Goal: Information Seeking & Learning: Find specific page/section

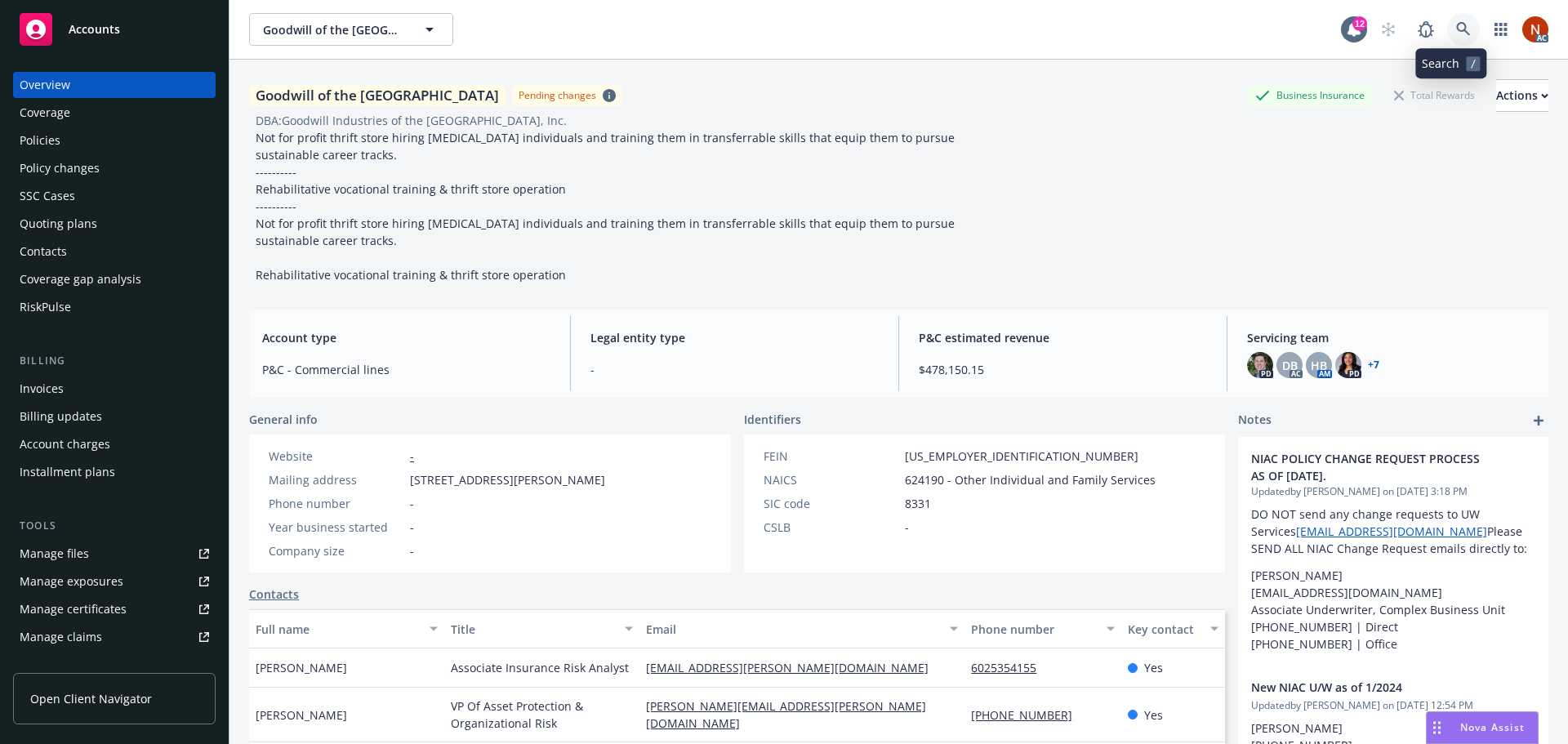
click at [1456, 25] on icon at bounding box center [1464, 29] width 15 height 15
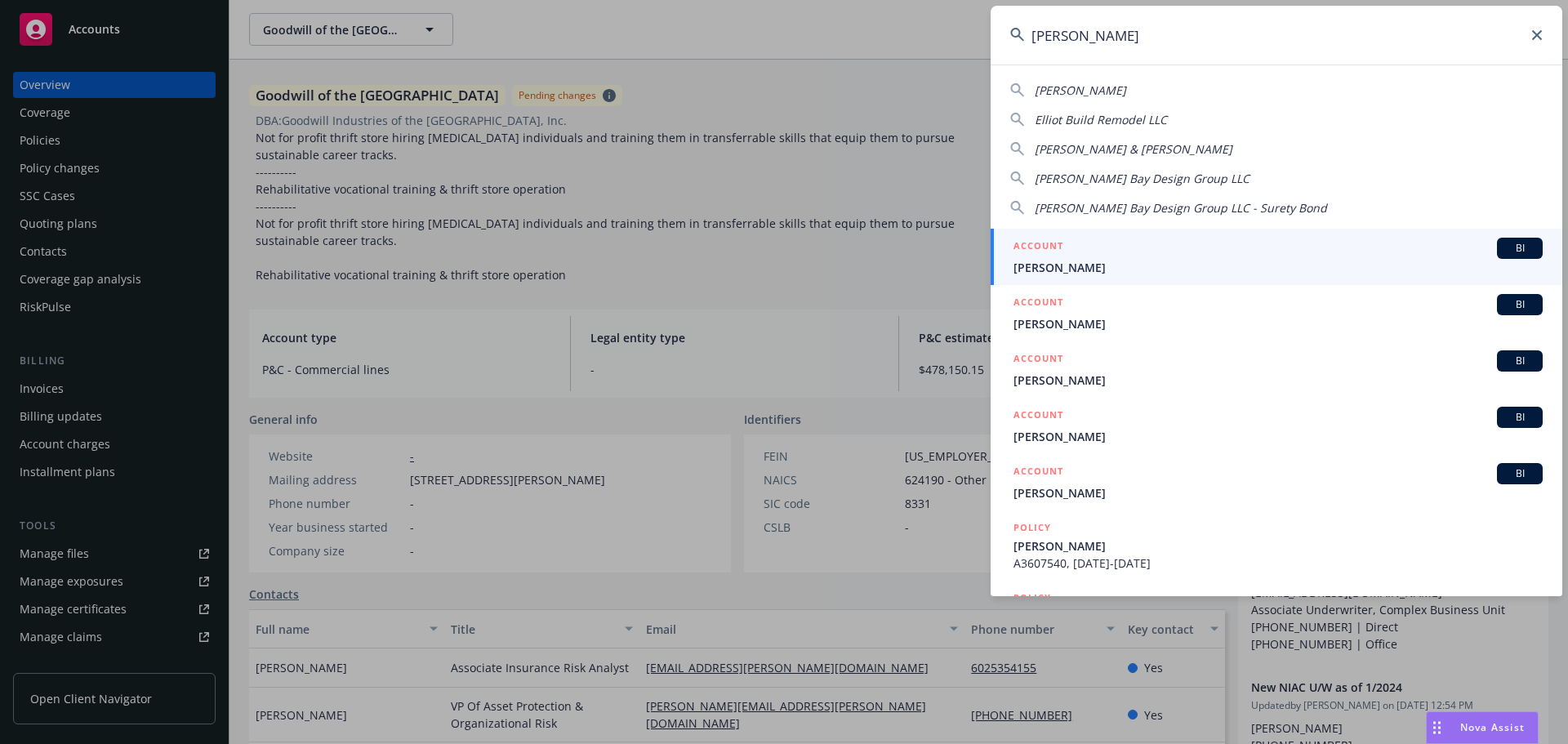
click at [1089, 35] on input "elliot" at bounding box center [1276, 35] width 571 height 59
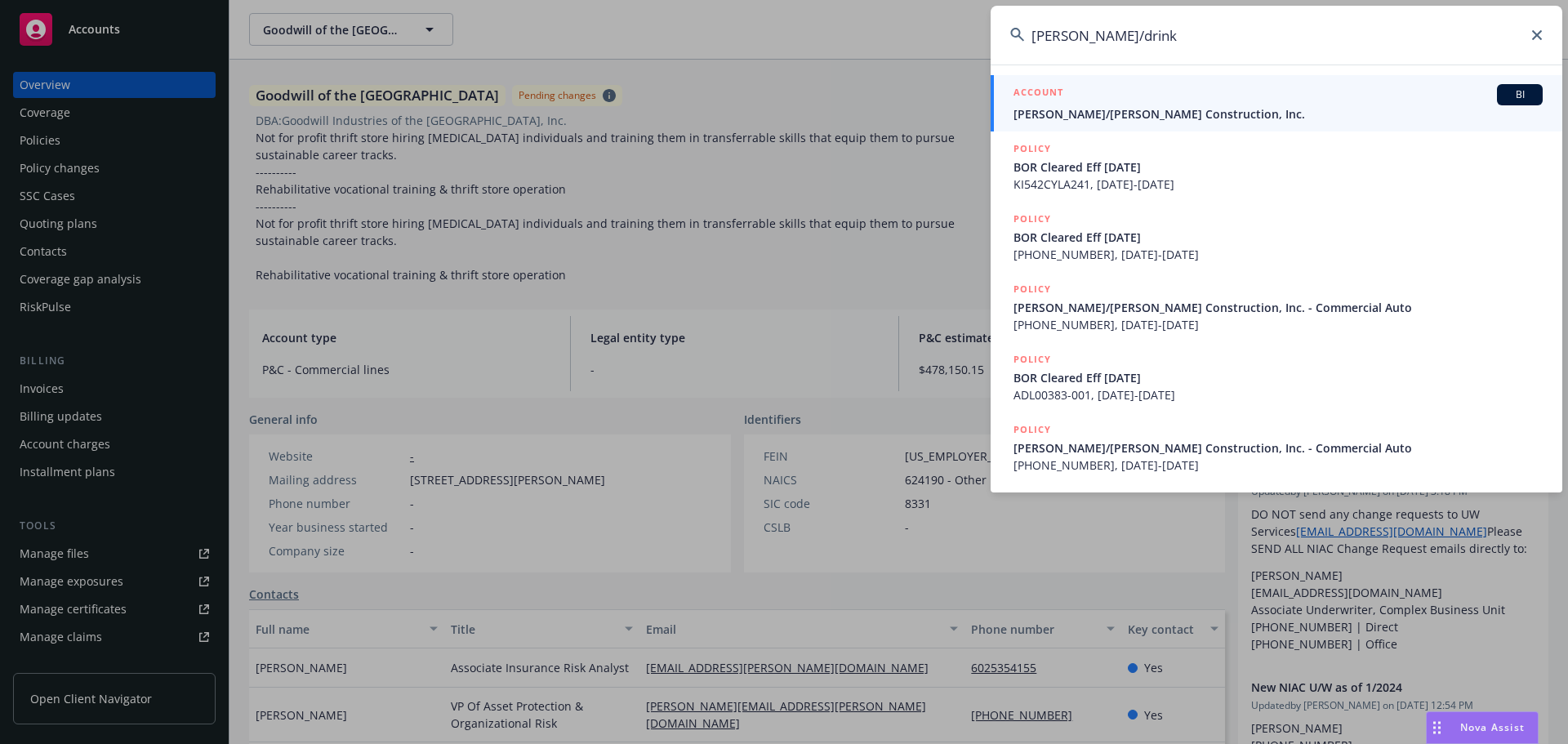
type input "elliot/drink"
click at [1067, 106] on span "[PERSON_NAME]/[PERSON_NAME] Construction, Inc." at bounding box center [1278, 114] width 530 height 17
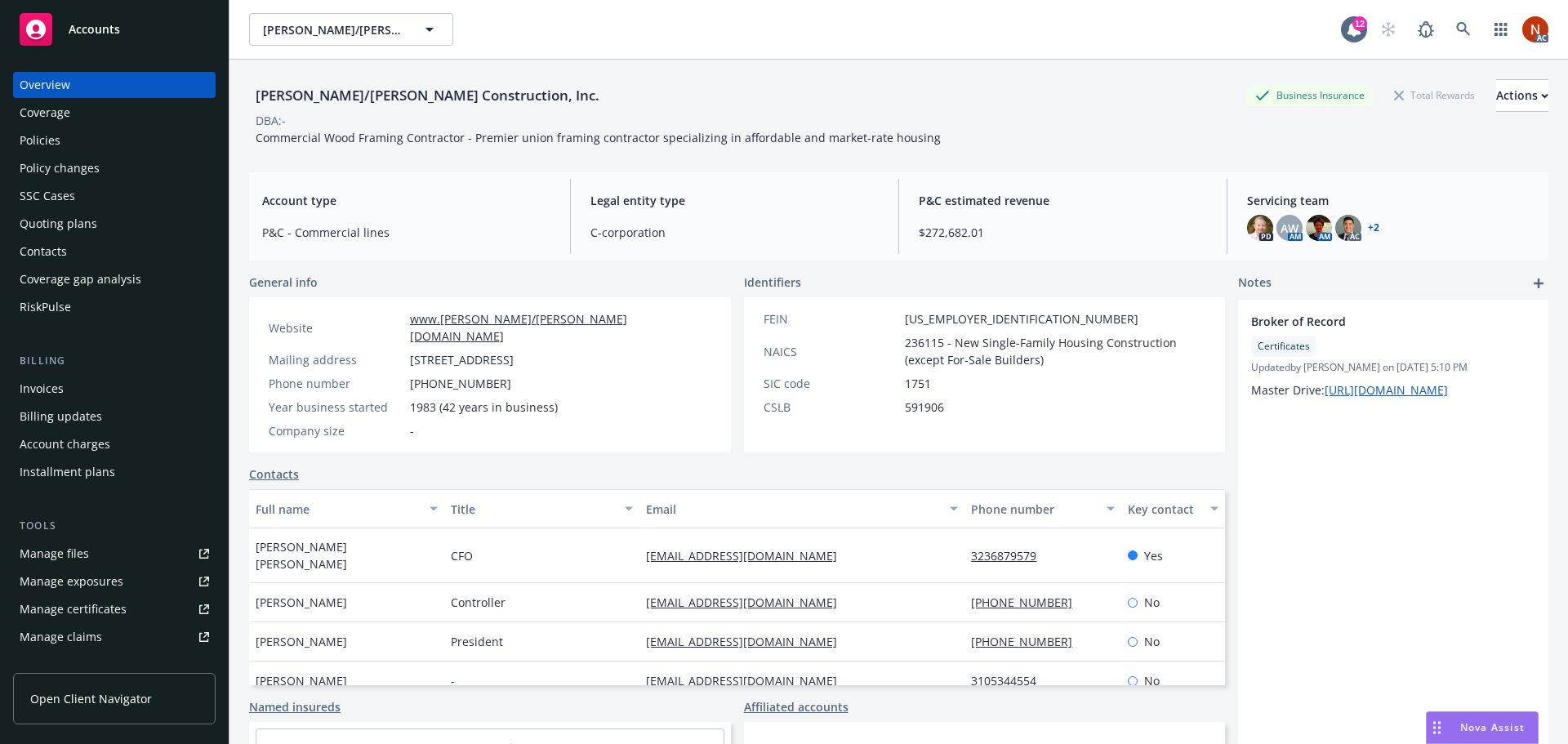
click at [74, 562] on div "Manage files" at bounding box center [55, 553] width 69 height 26
click at [57, 134] on div "Policies" at bounding box center [40, 140] width 41 height 26
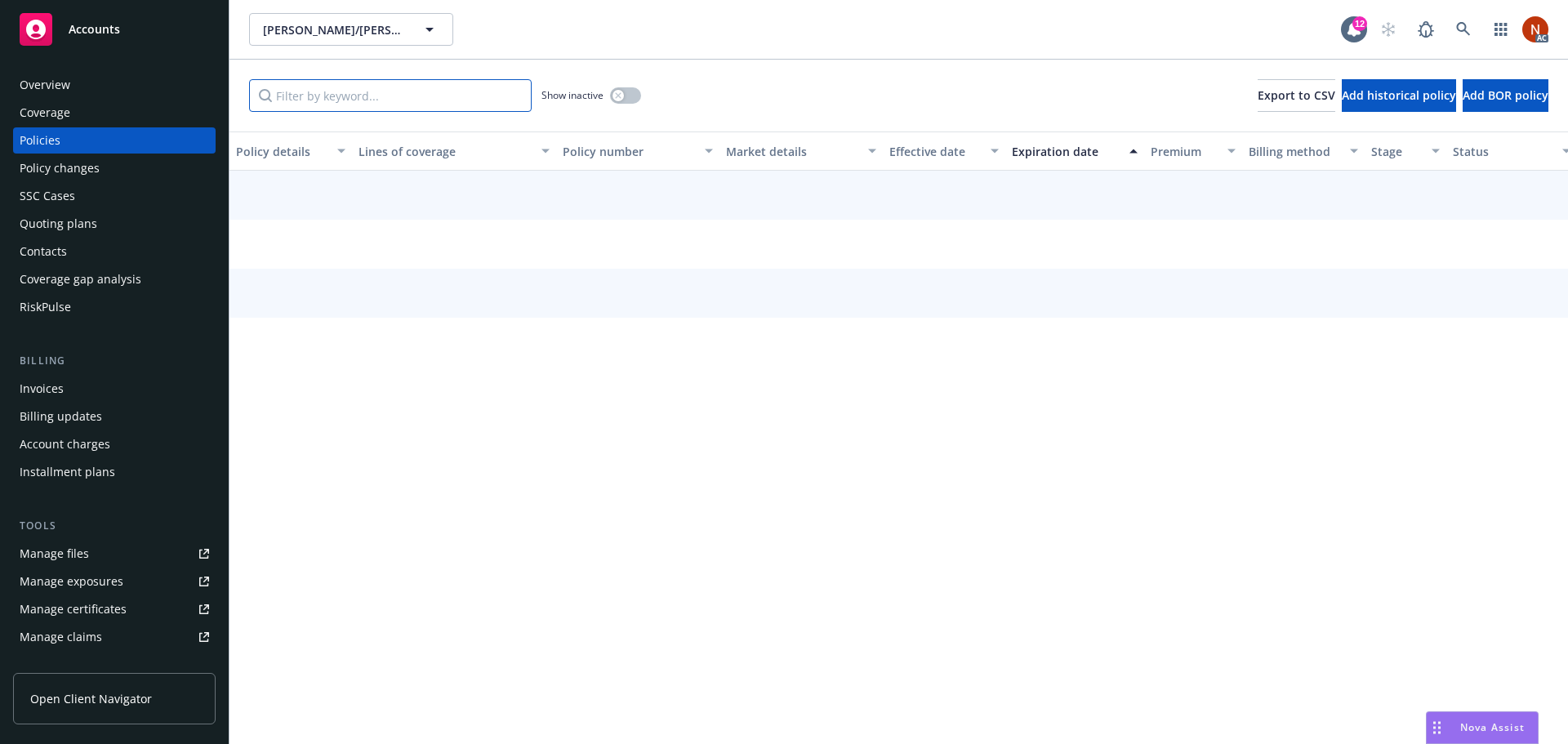
click at [331, 96] on input "Filter by keyword..." at bounding box center [390, 95] width 283 height 33
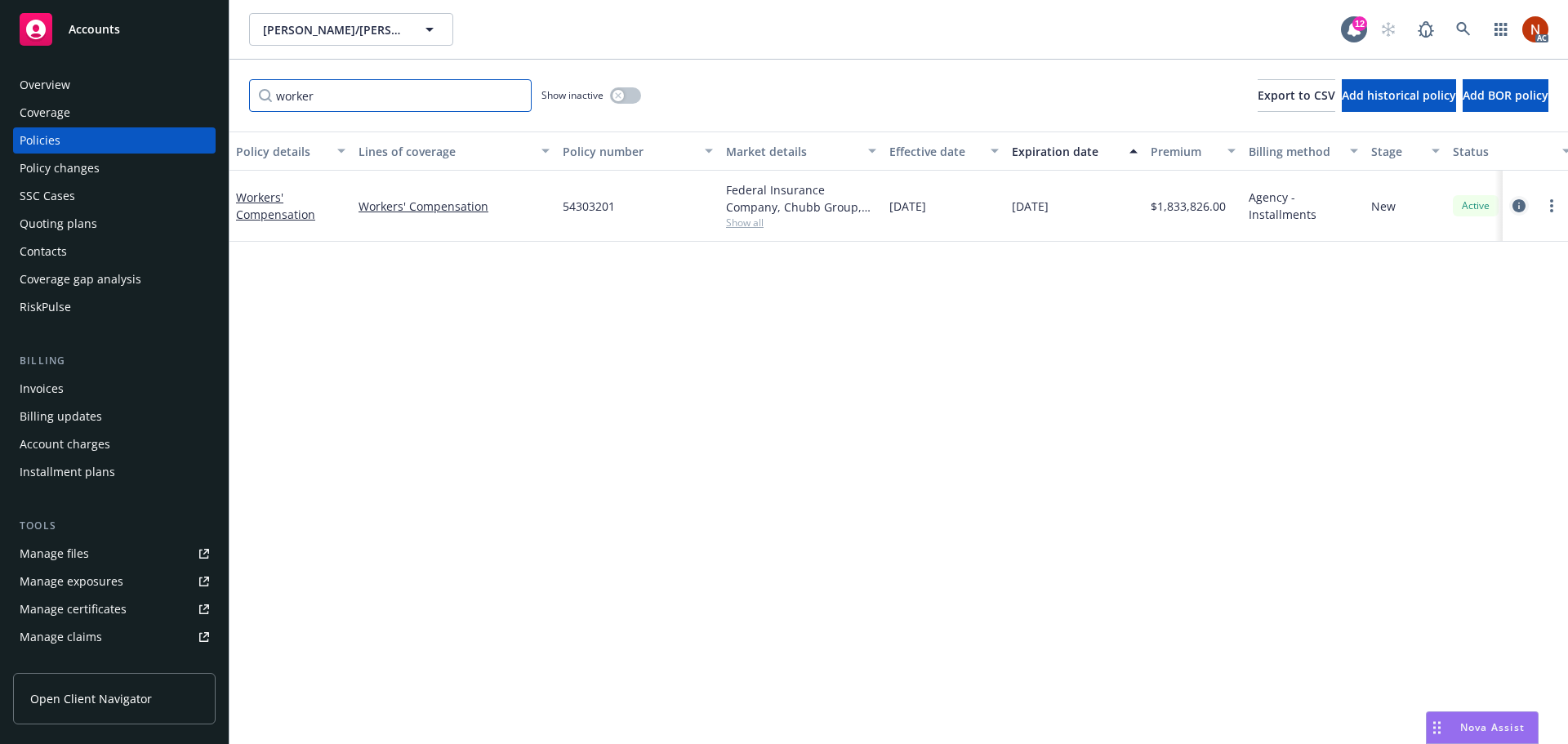
type input "worker"
click at [1512, 206] on link "circleInformation" at bounding box center [1520, 206] width 20 height 20
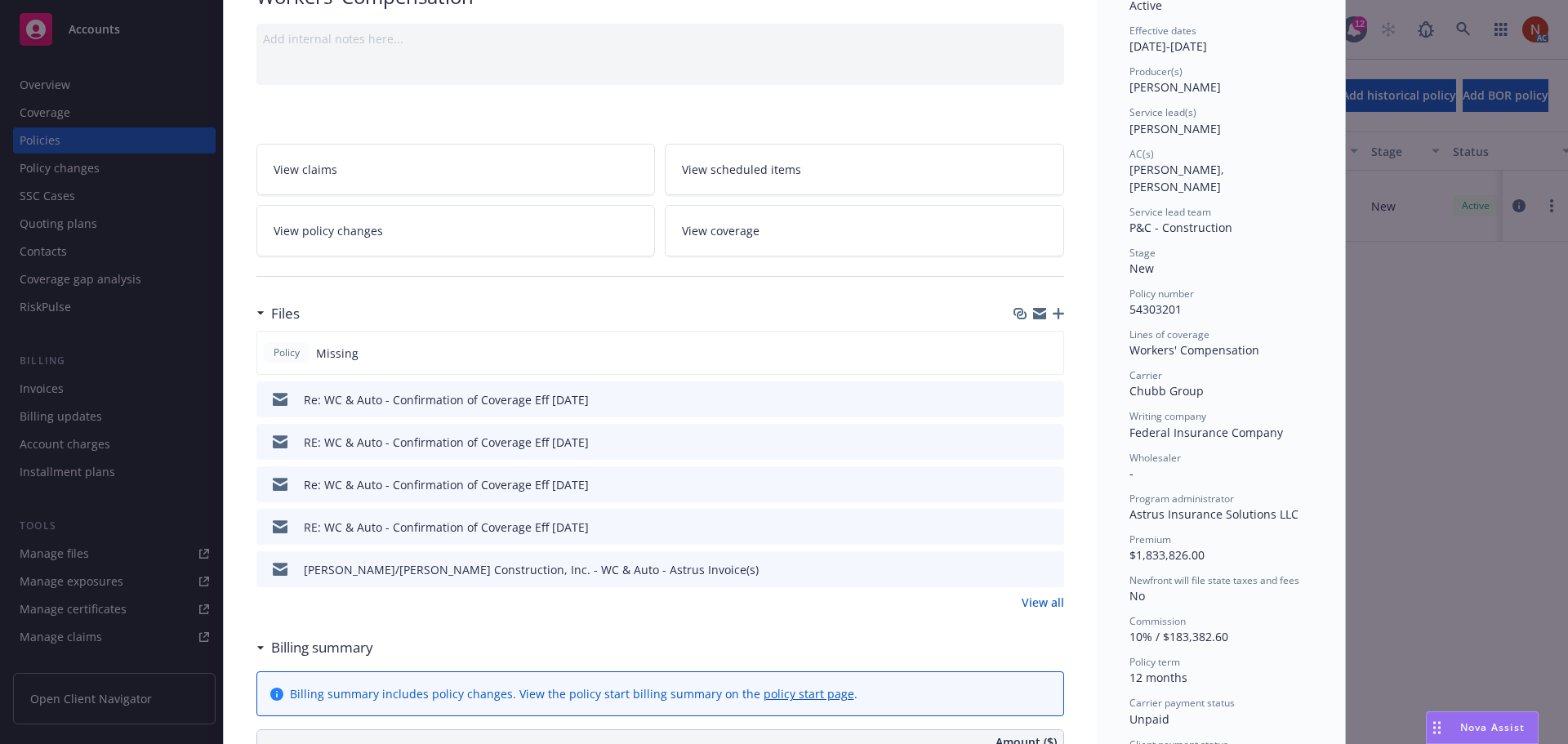
scroll to position [164, 0]
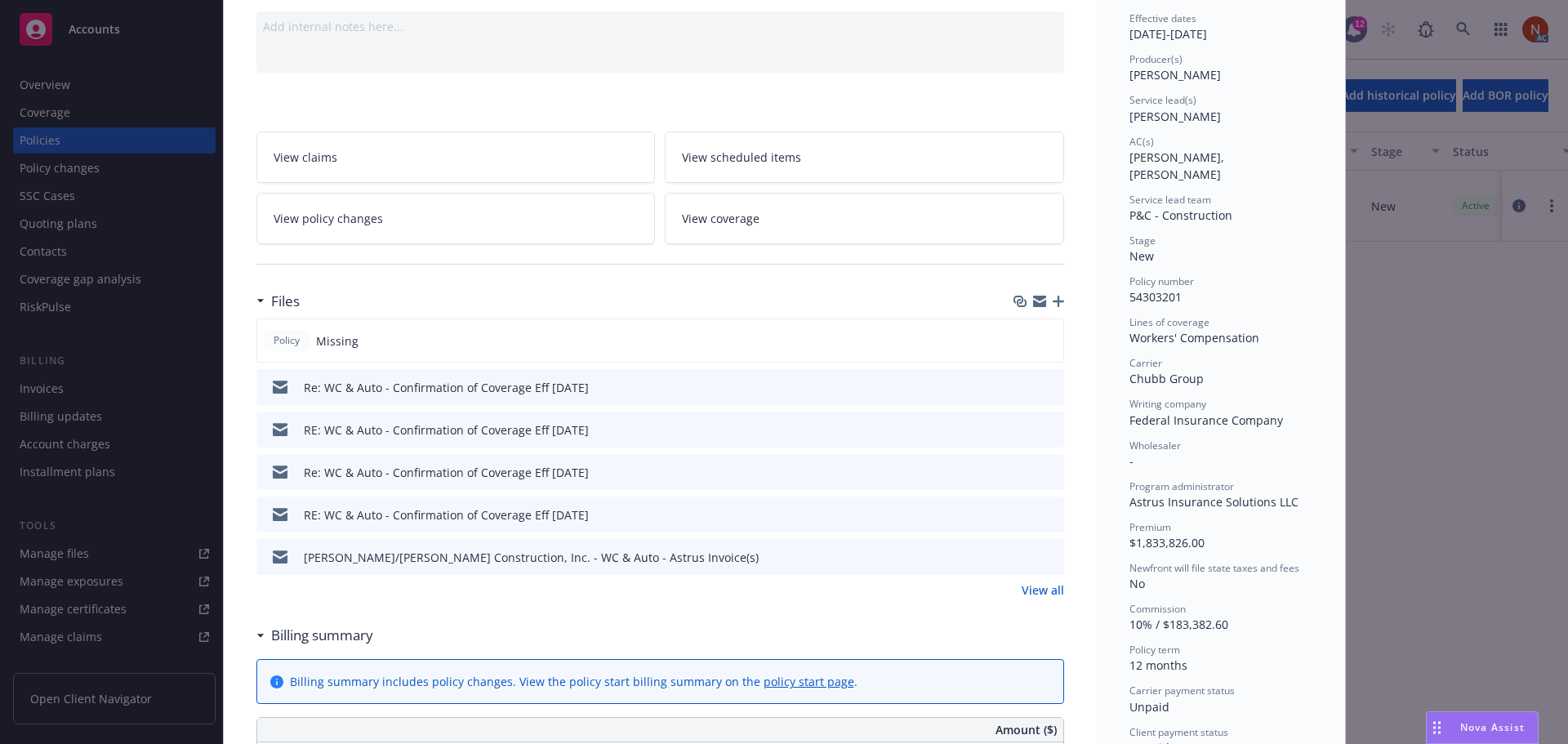
click at [1036, 591] on link "View all" at bounding box center [1043, 590] width 43 height 17
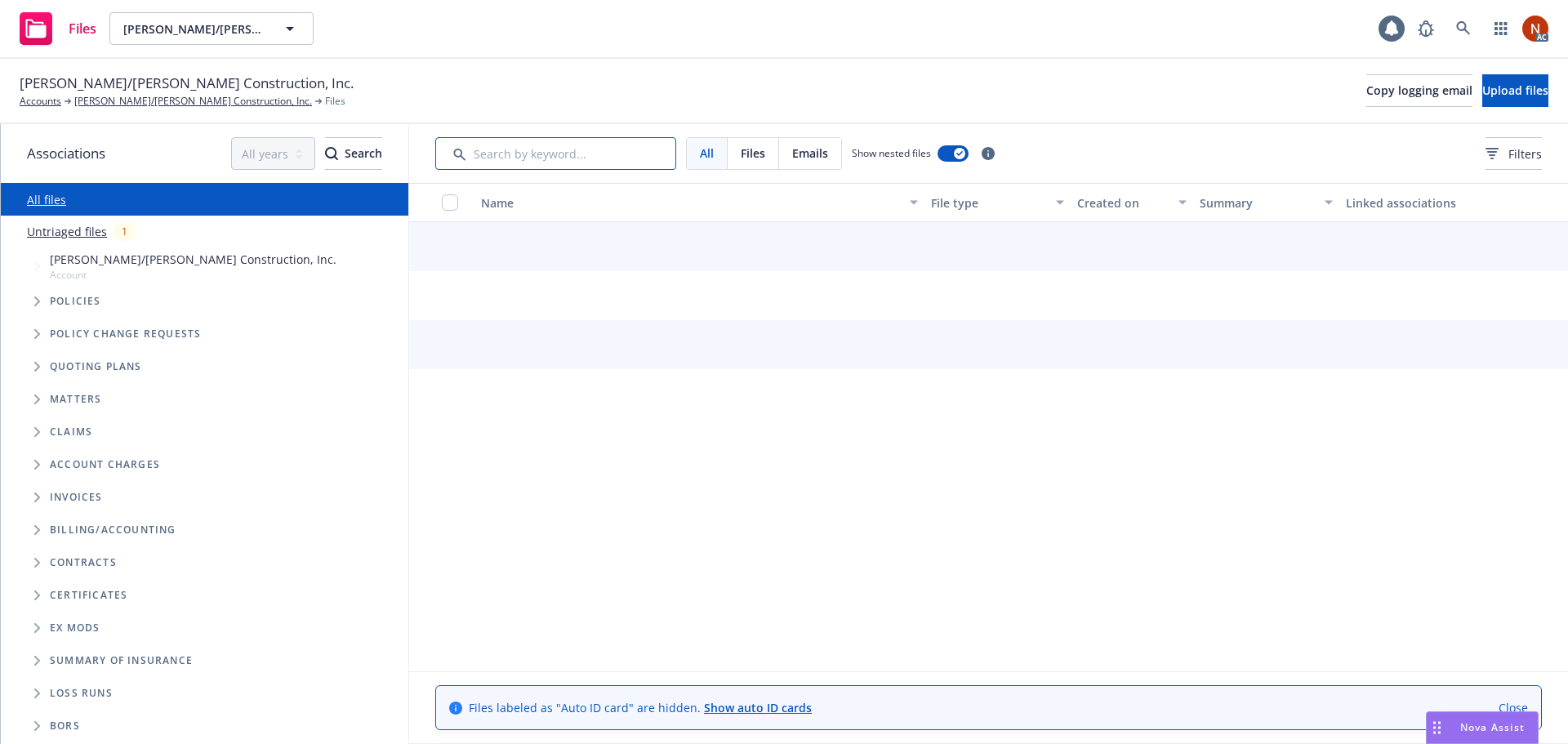
click at [519, 163] on input "Search by keyword..." at bounding box center [555, 154] width 241 height 33
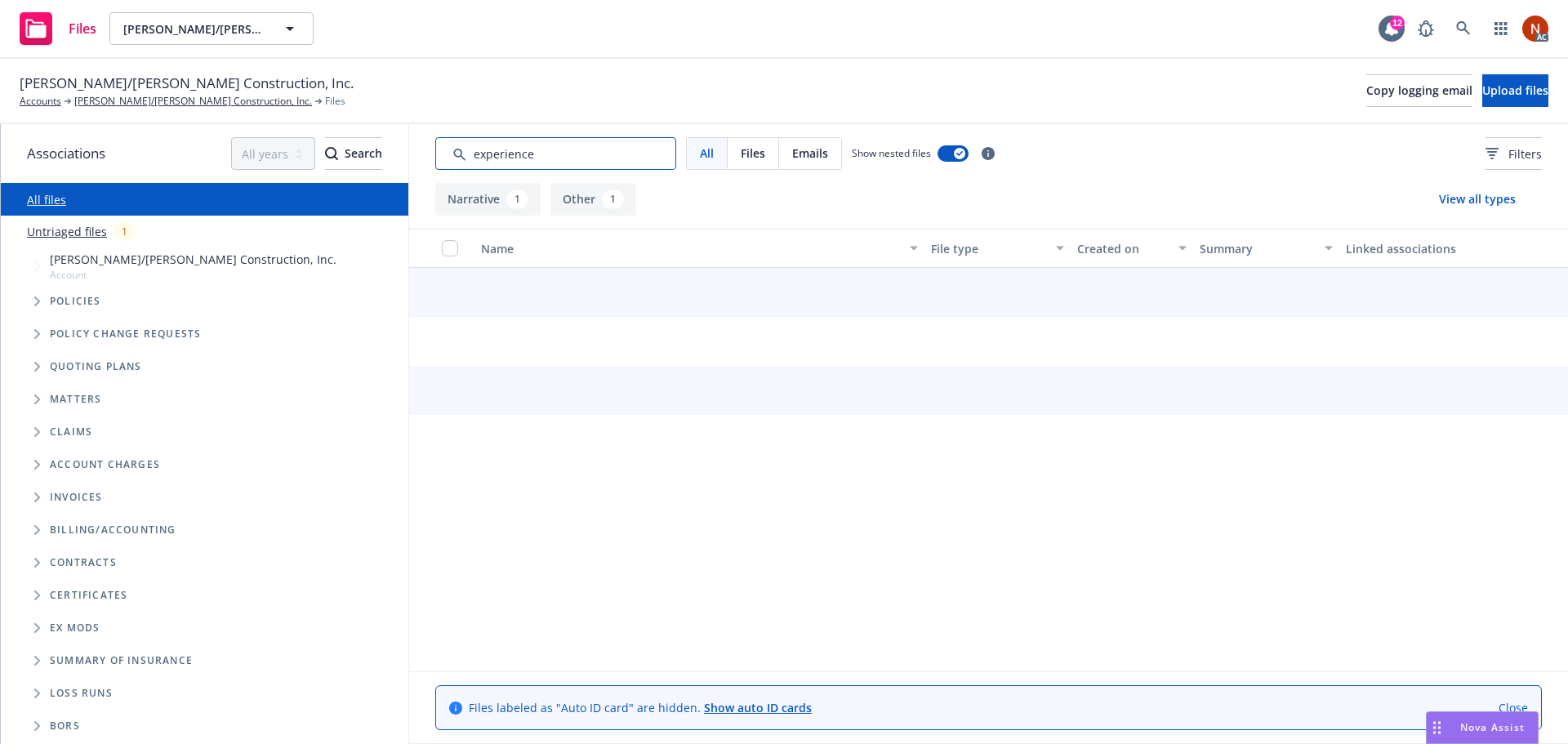
type input "experience"
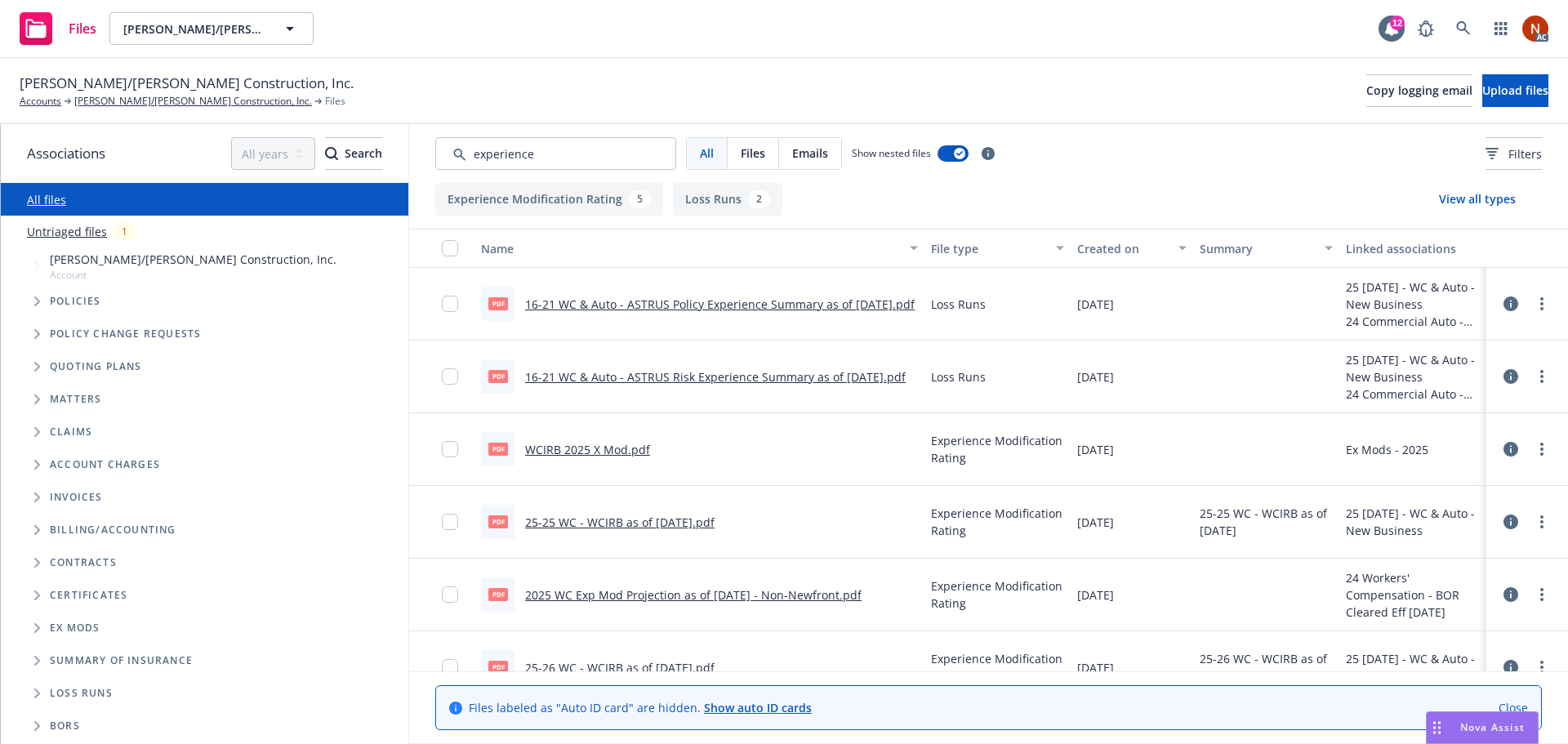
click at [1119, 245] on div "Created on" at bounding box center [1123, 248] width 92 height 17
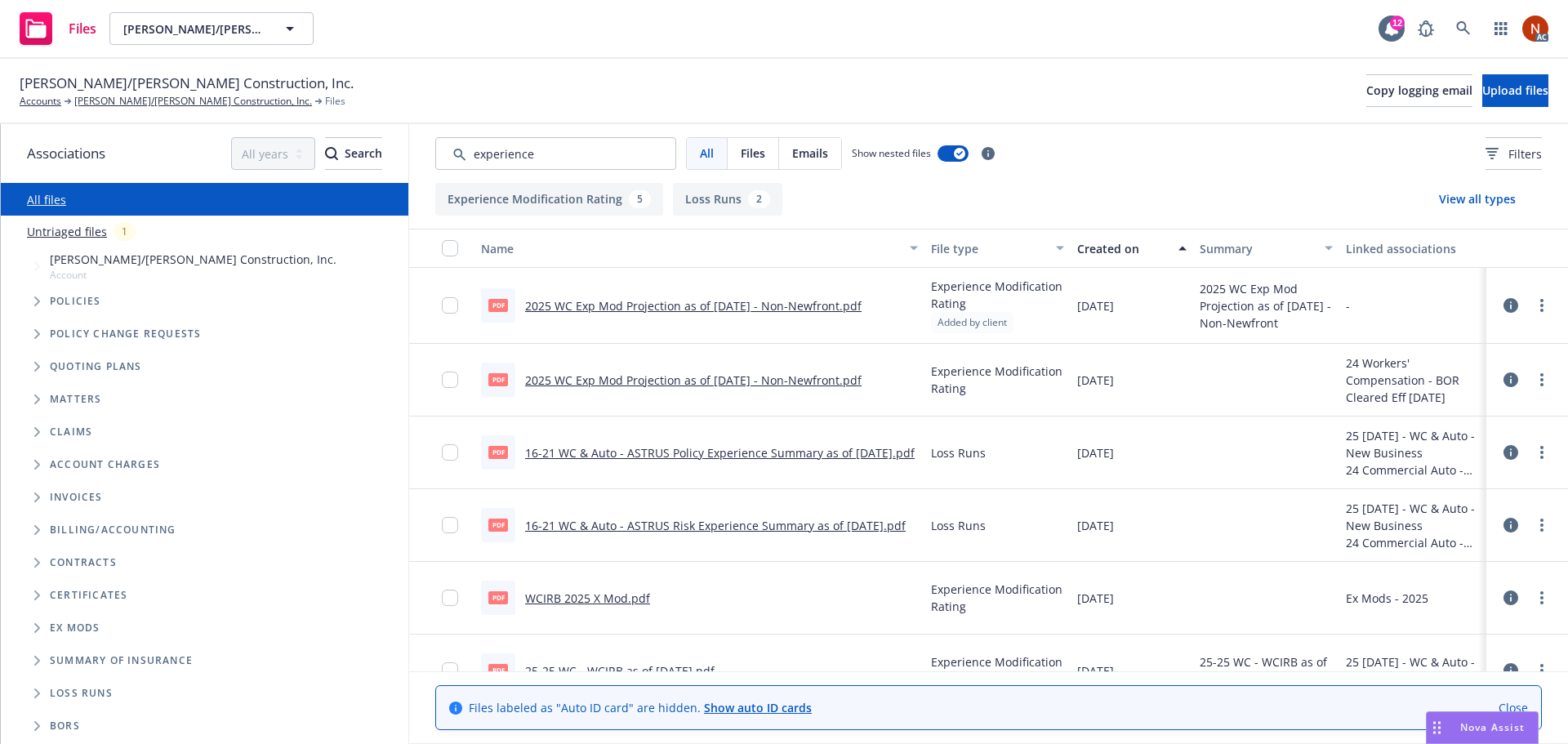
click at [1111, 247] on div "Created on" at bounding box center [1123, 248] width 92 height 17
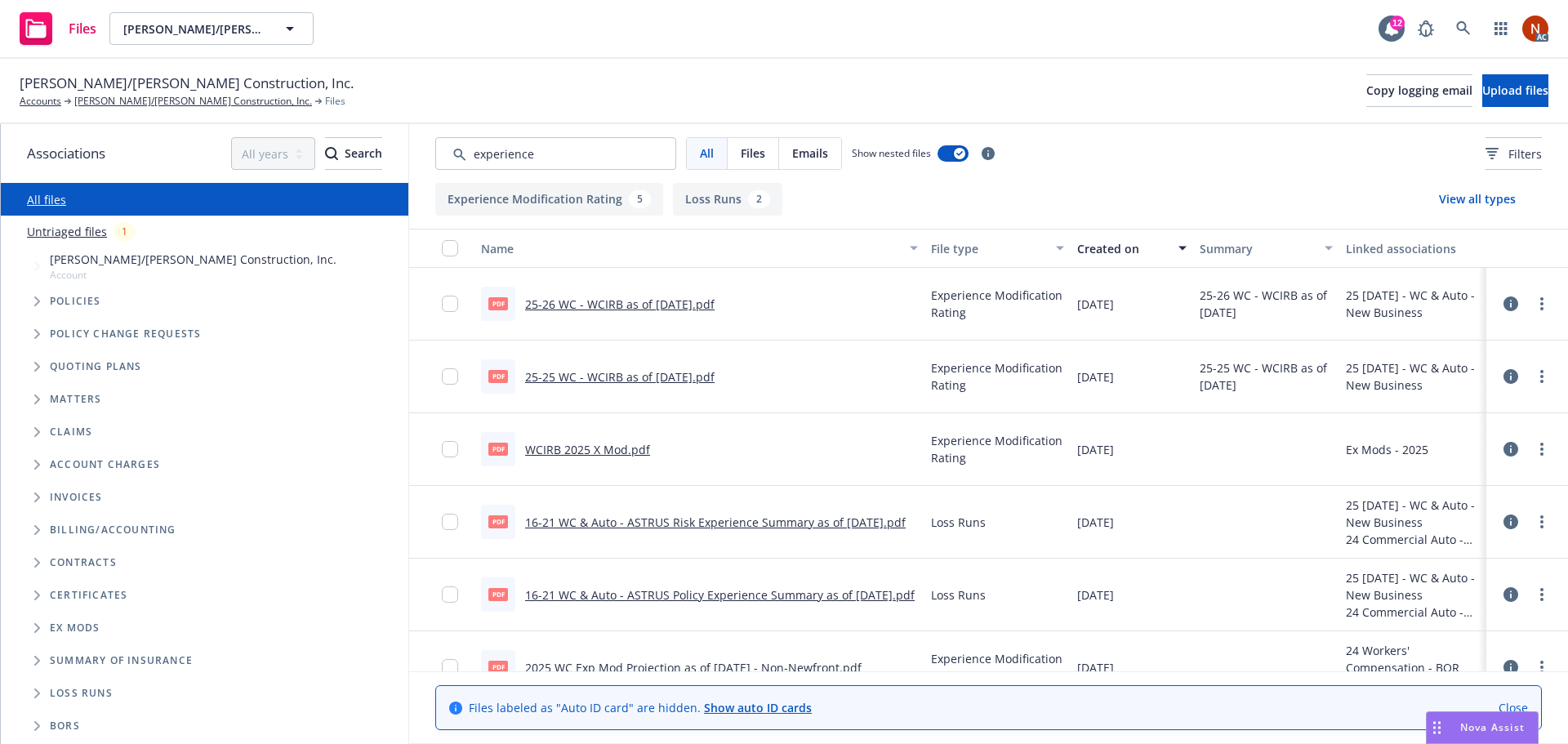
click at [700, 304] on link "25-26 WC - WCIRB as of 4-3-2025.pdf" at bounding box center [620, 303] width 190 height 15
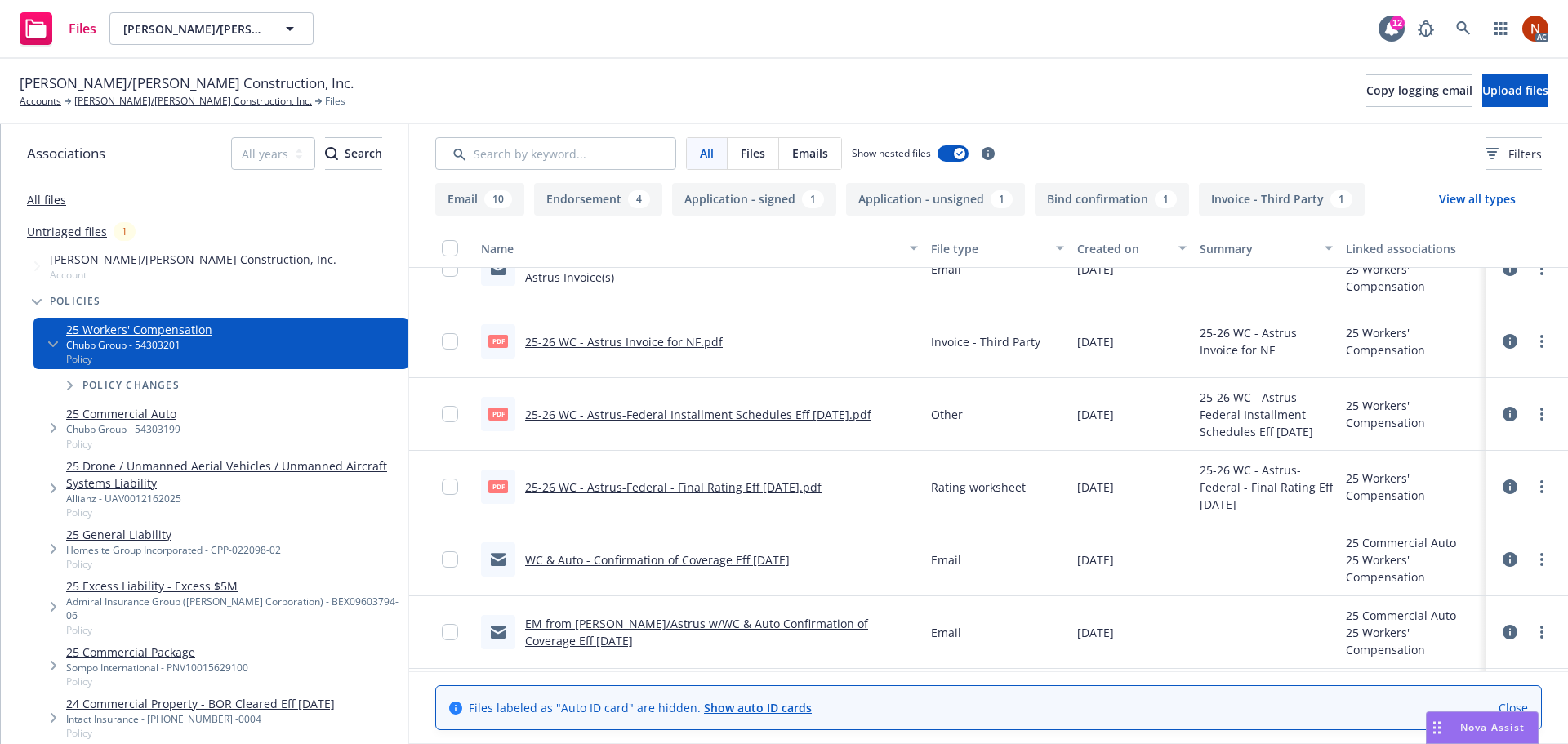
scroll to position [327, 0]
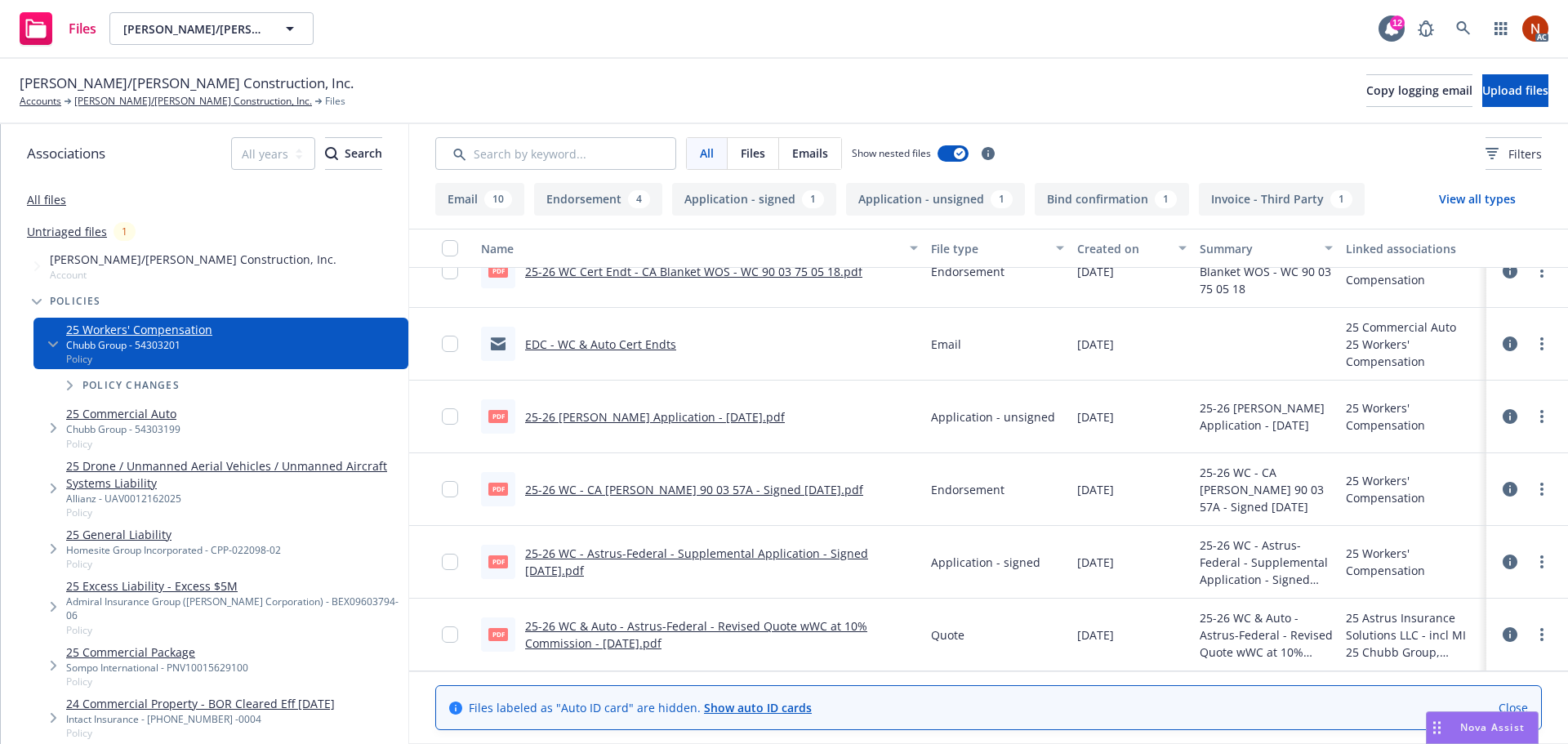
click at [42, 195] on link "All files" at bounding box center [46, 199] width 39 height 15
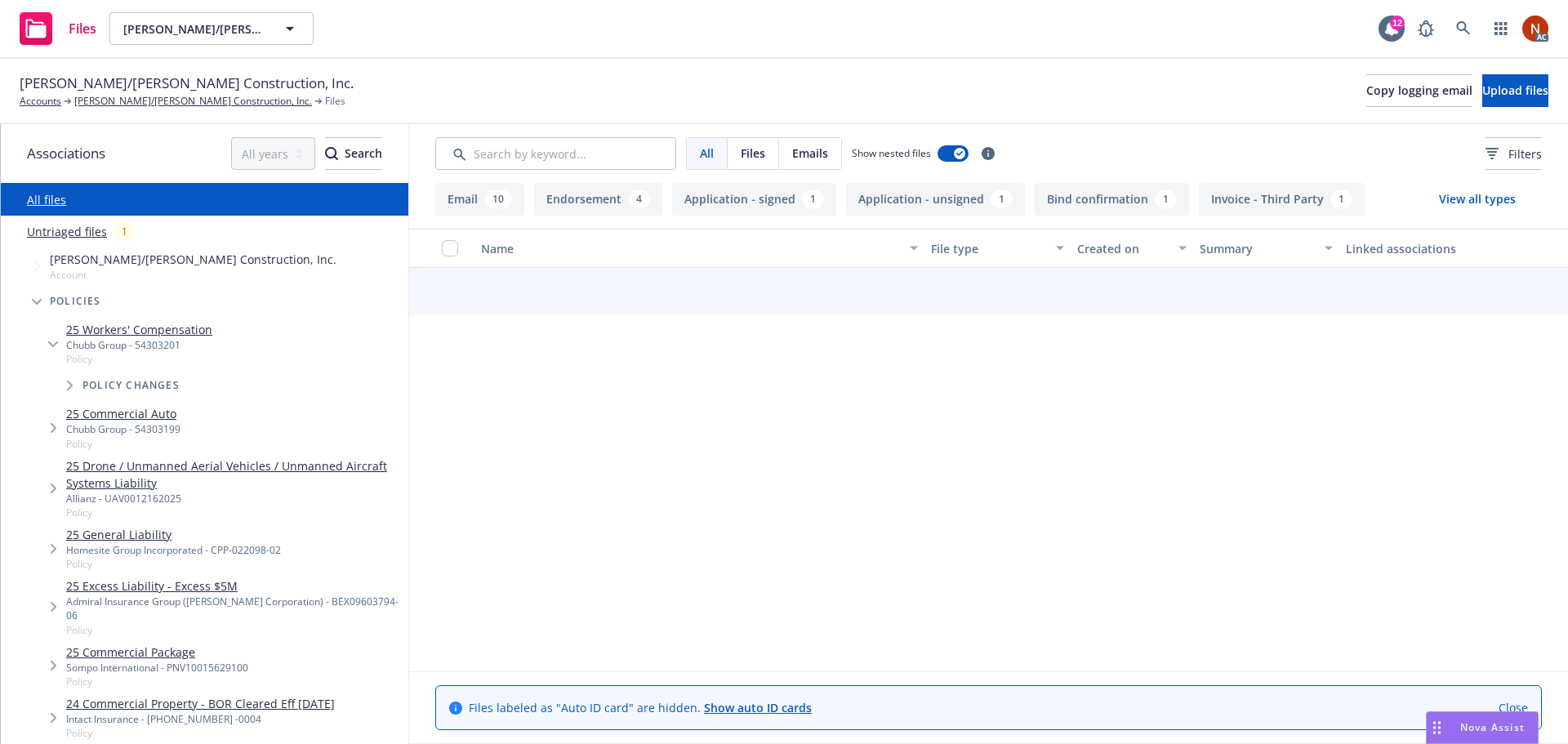
scroll to position [1184, 0]
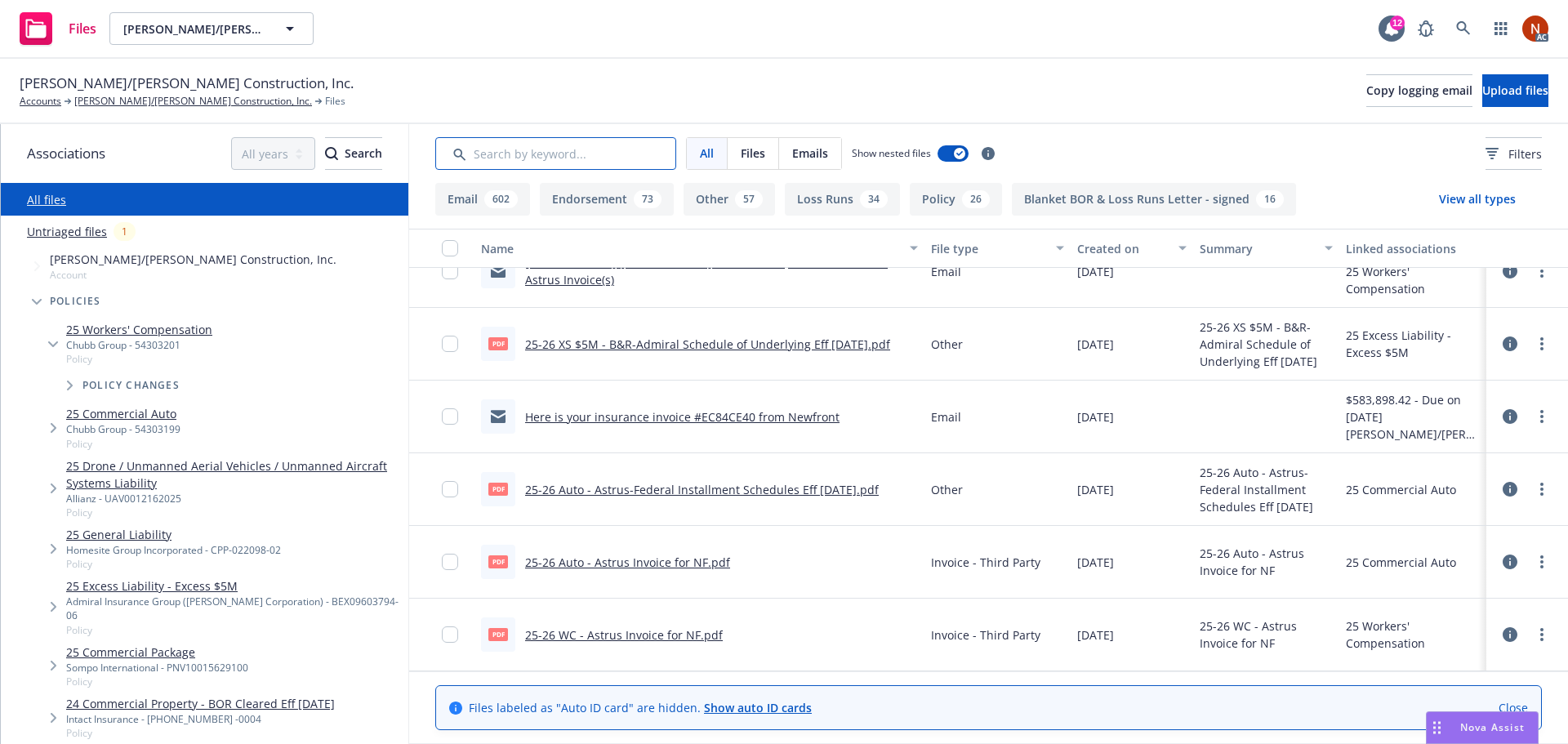
click at [557, 160] on input "Search by keyword..." at bounding box center [555, 154] width 241 height 33
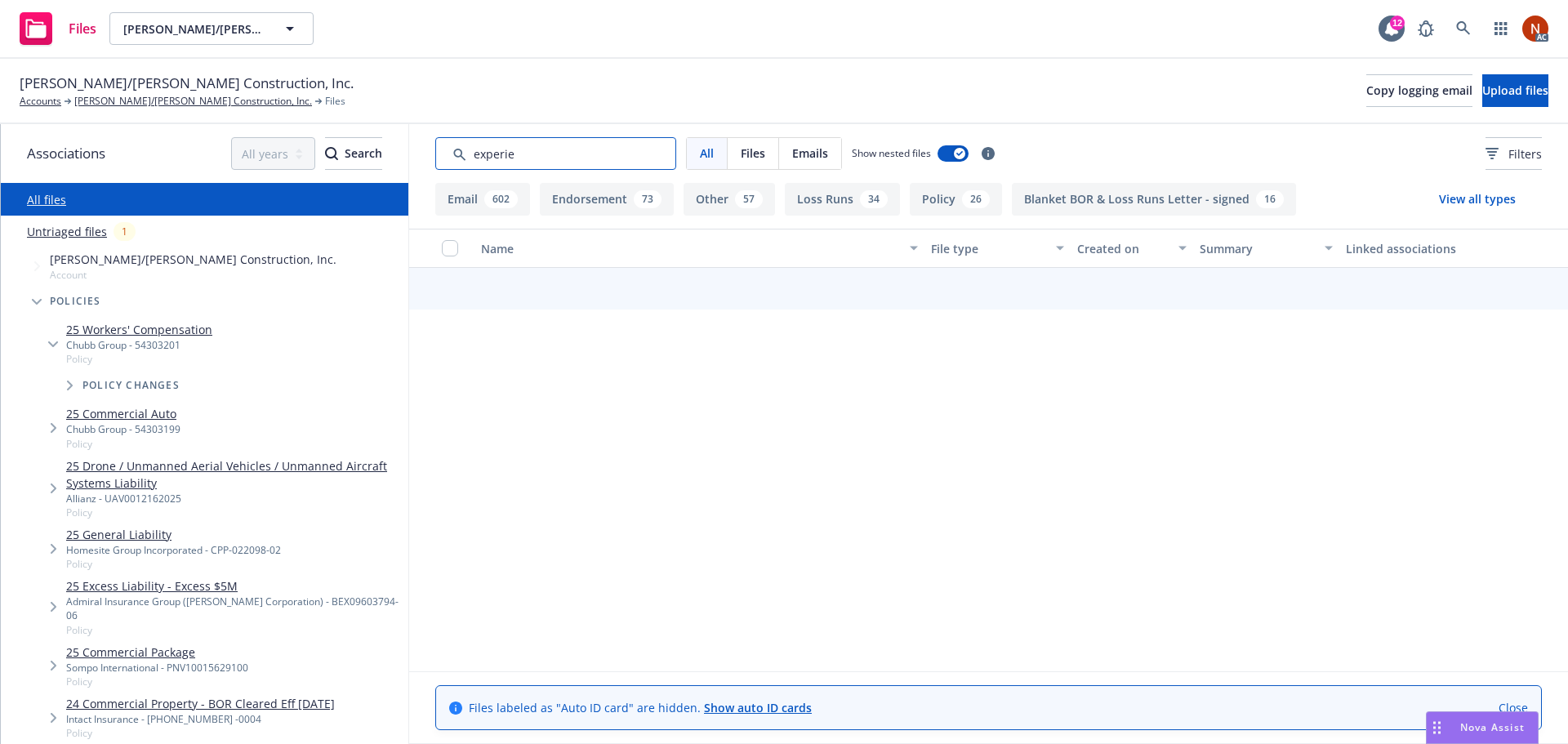
scroll to position [0, 0]
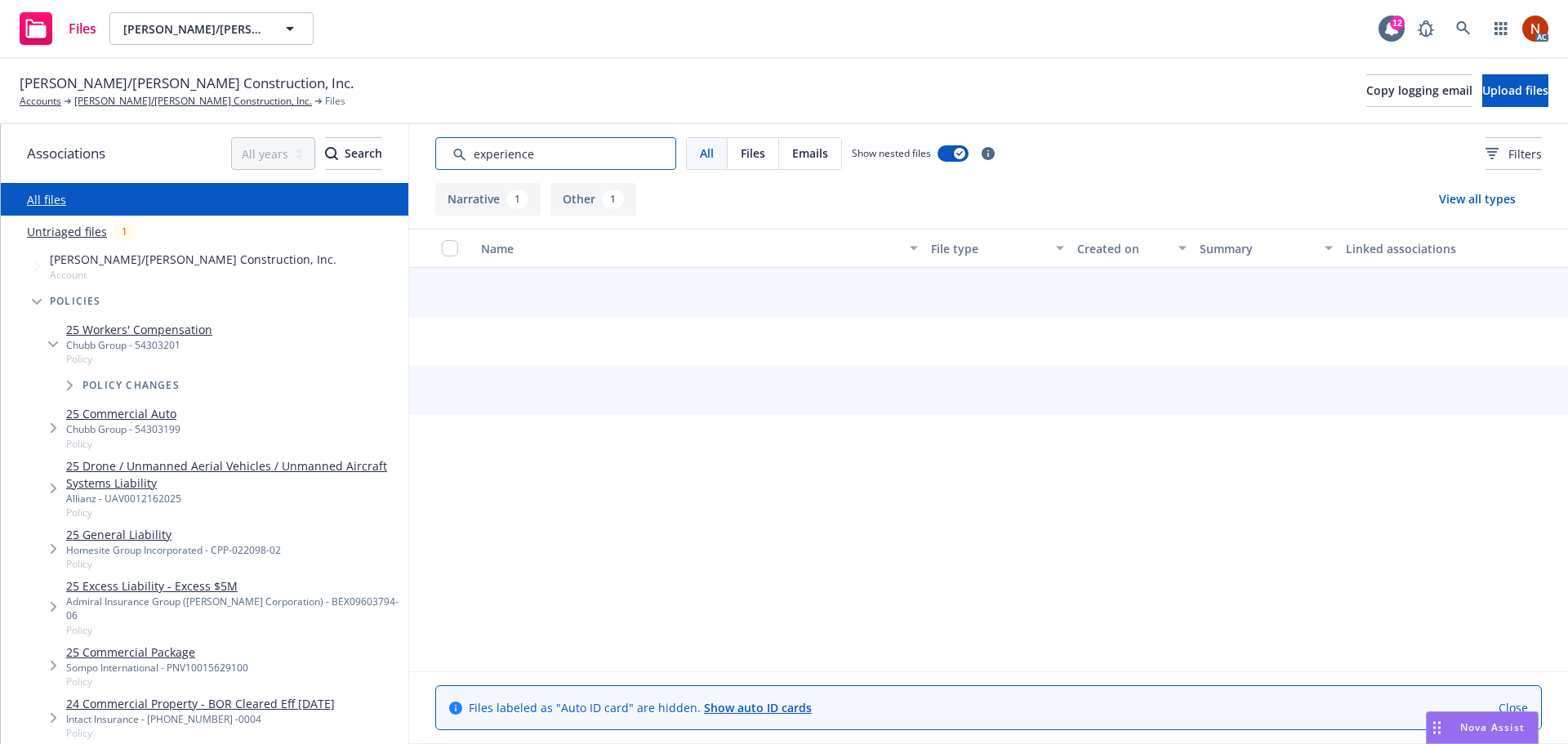
type input "experience"
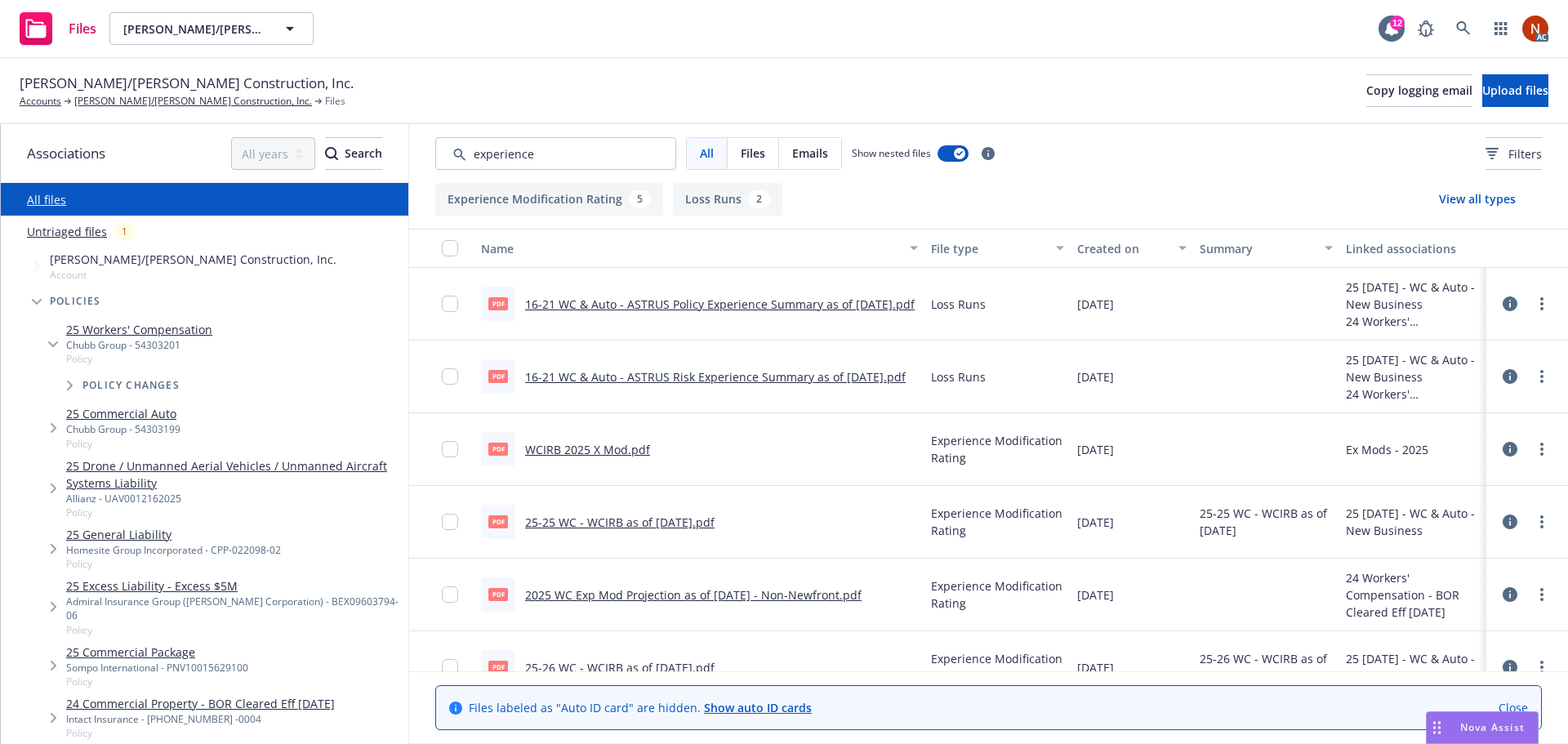
click at [1102, 252] on div "Created on" at bounding box center [1123, 248] width 92 height 17
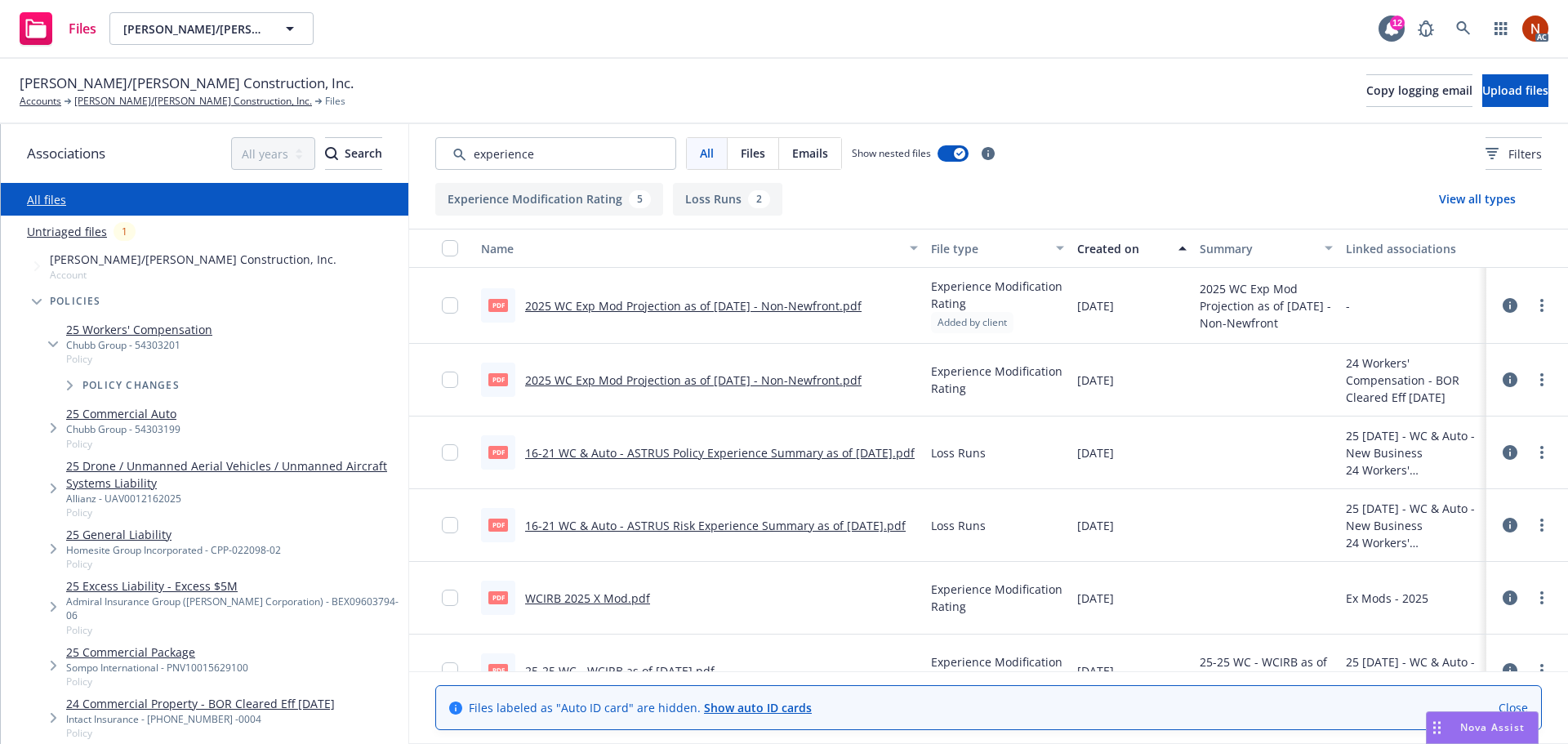
click at [1101, 247] on div "Created on" at bounding box center [1123, 248] width 92 height 17
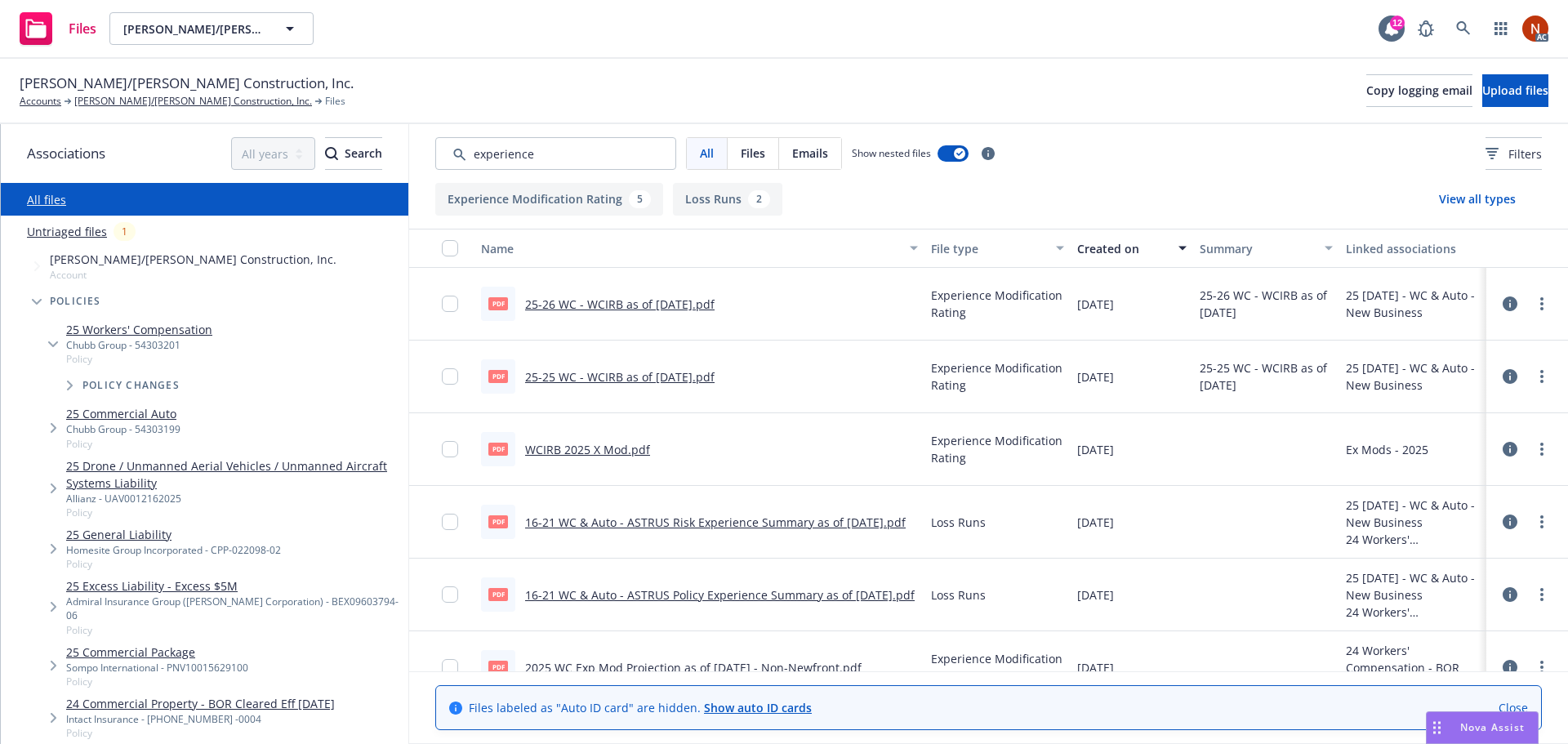
click at [684, 372] on link "25-25 WC - WCIRB as of 4-3-2025.pdf" at bounding box center [620, 376] width 190 height 15
click at [569, 441] on link "WCIRB 2025 X Mod.pdf" at bounding box center [588, 449] width 125 height 15
click at [128, 104] on link "[PERSON_NAME]/[PERSON_NAME] Construction, Inc." at bounding box center [194, 101] width 238 height 15
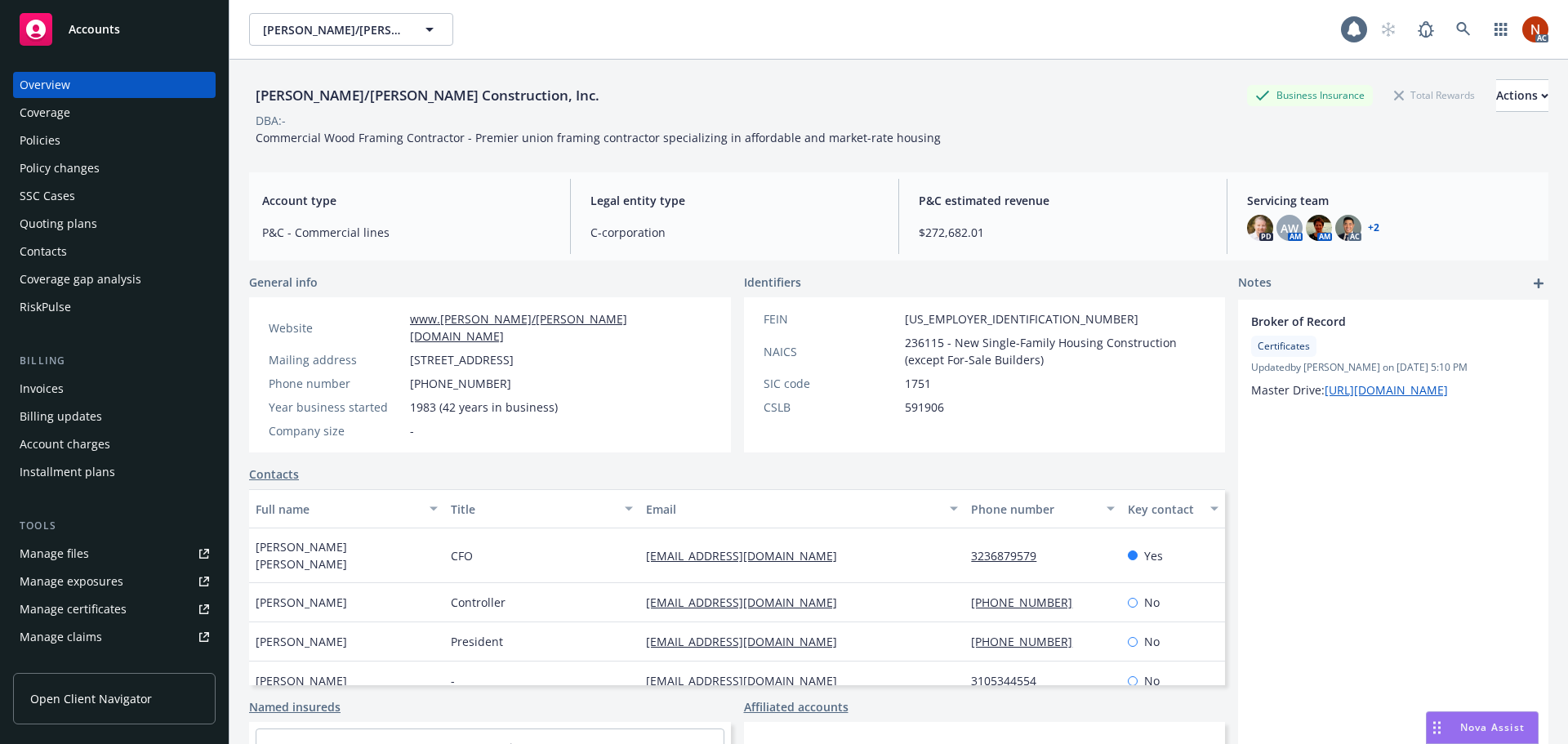
click at [35, 137] on div "Policies" at bounding box center [40, 140] width 41 height 26
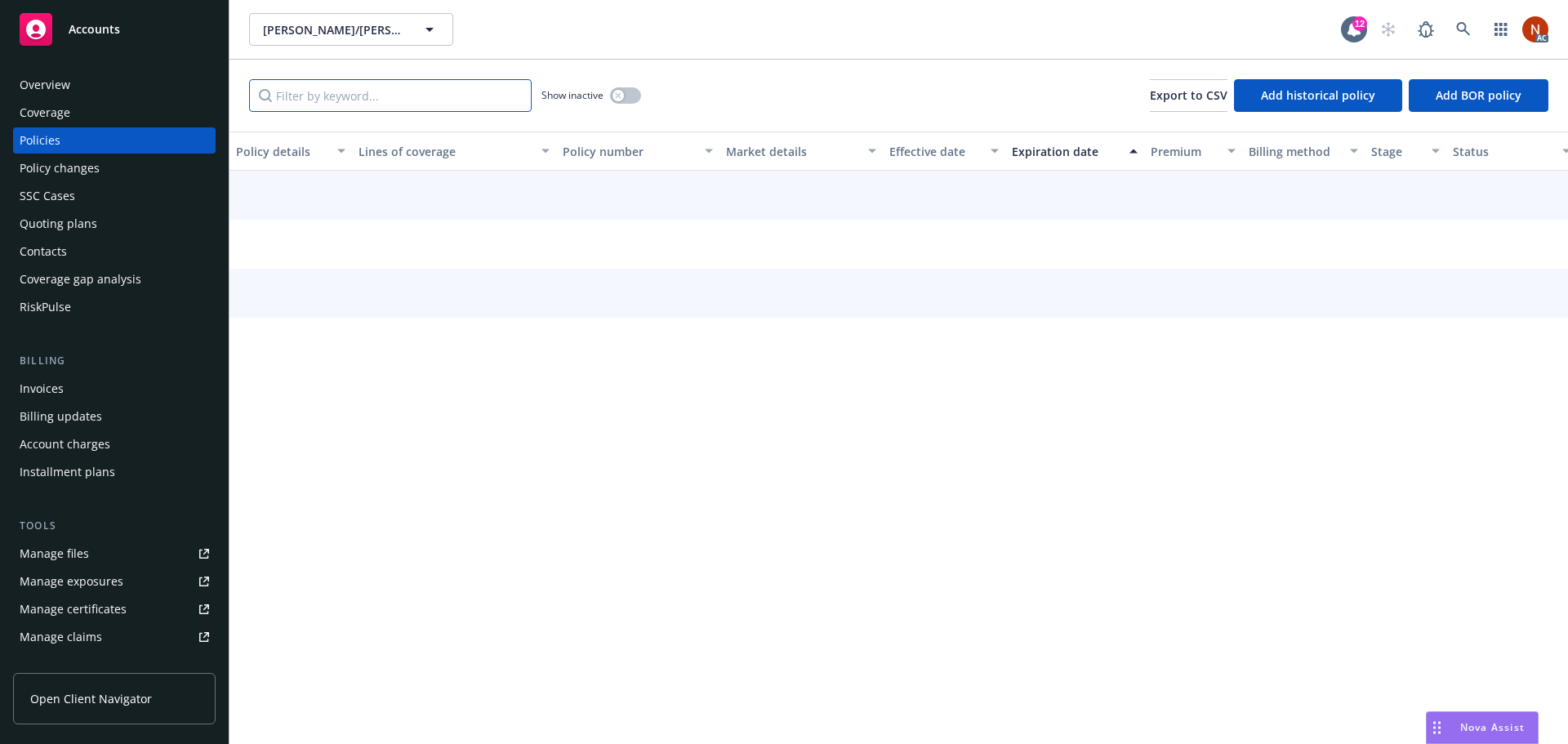
drag, startPoint x: 320, startPoint y: 99, endPoint x: 328, endPoint y: 96, distance: 8.5
click at [323, 94] on input "Filter by keyword..." at bounding box center [390, 95] width 283 height 33
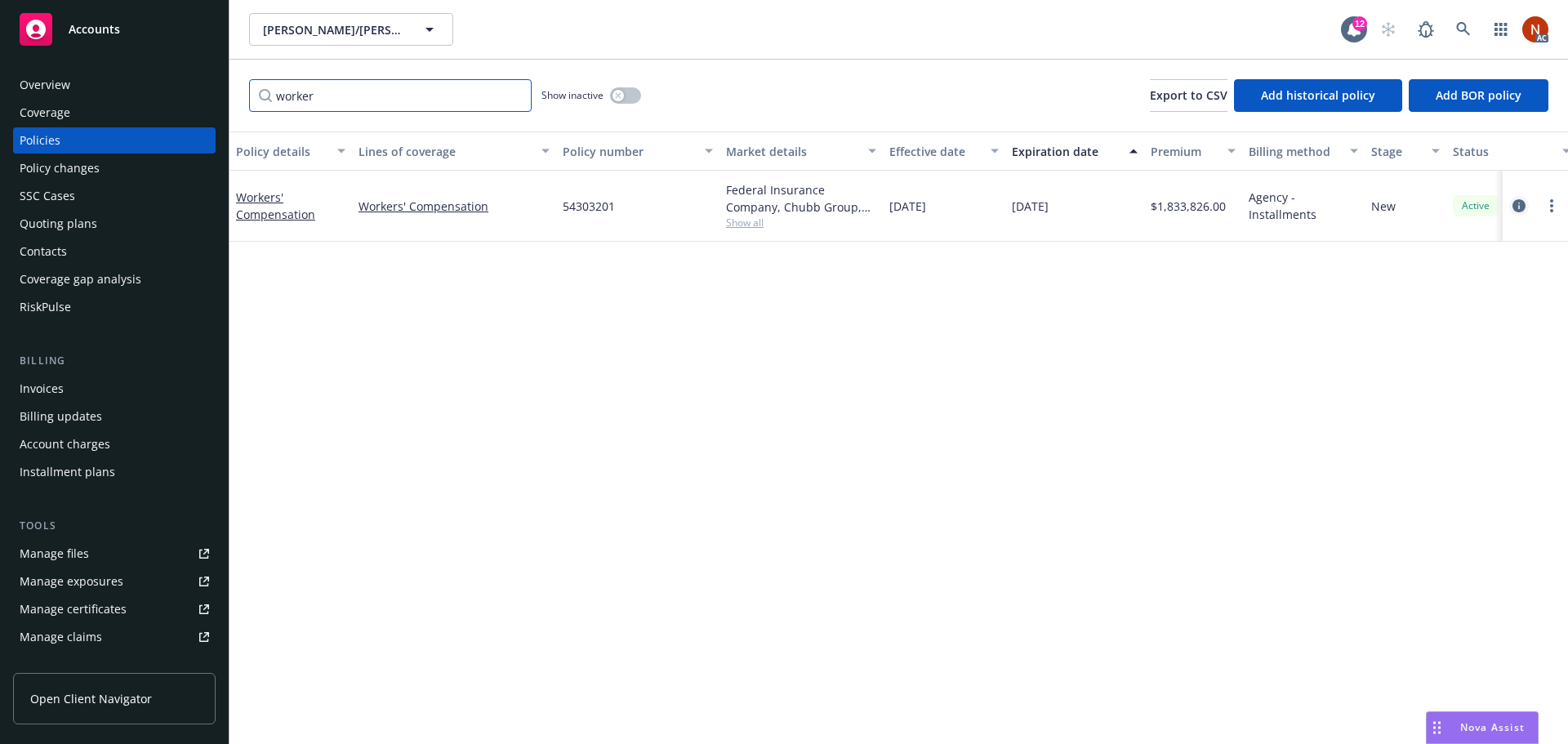
type input "worker"
click at [1513, 204] on icon "circleInformation" at bounding box center [1519, 205] width 13 height 13
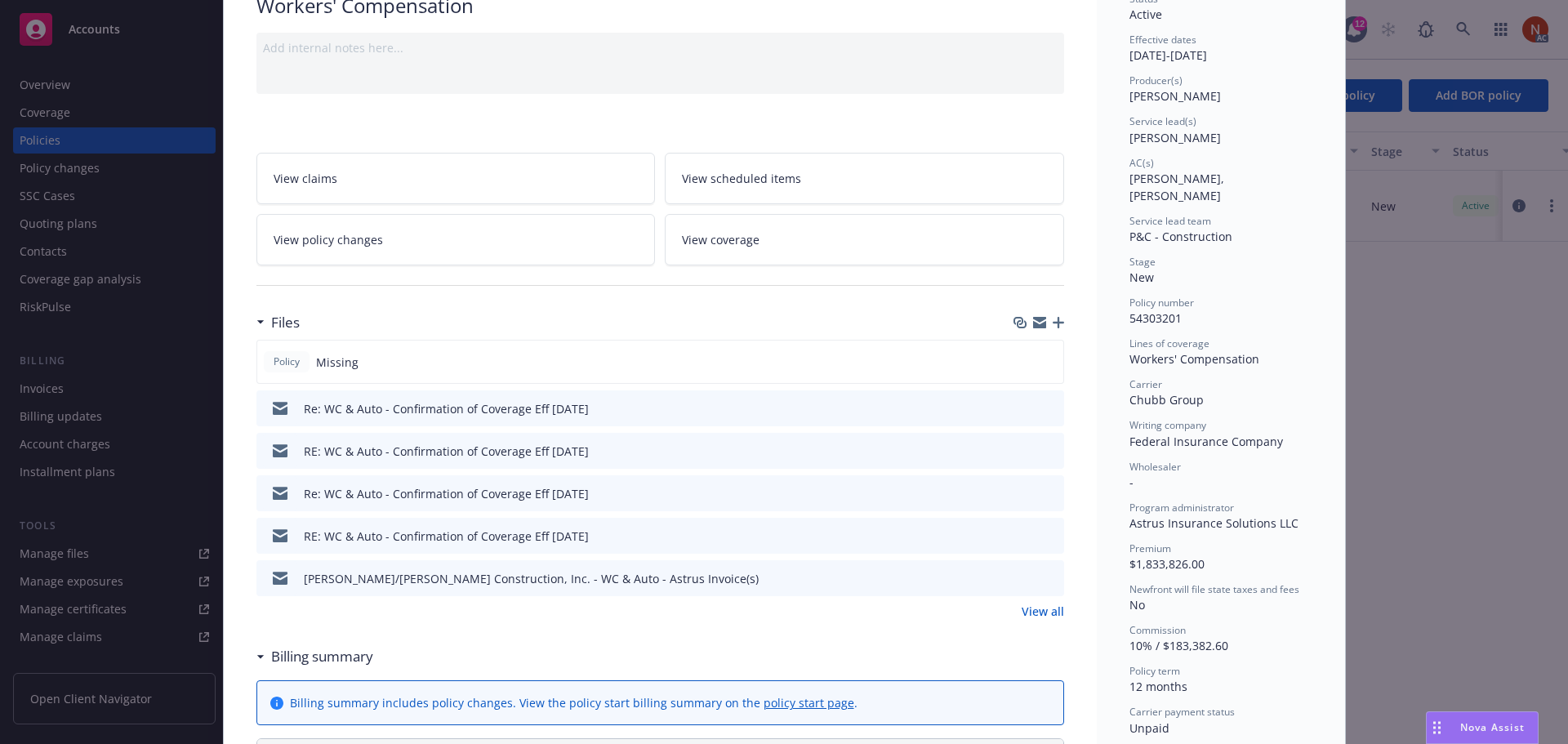
scroll to position [164, 0]
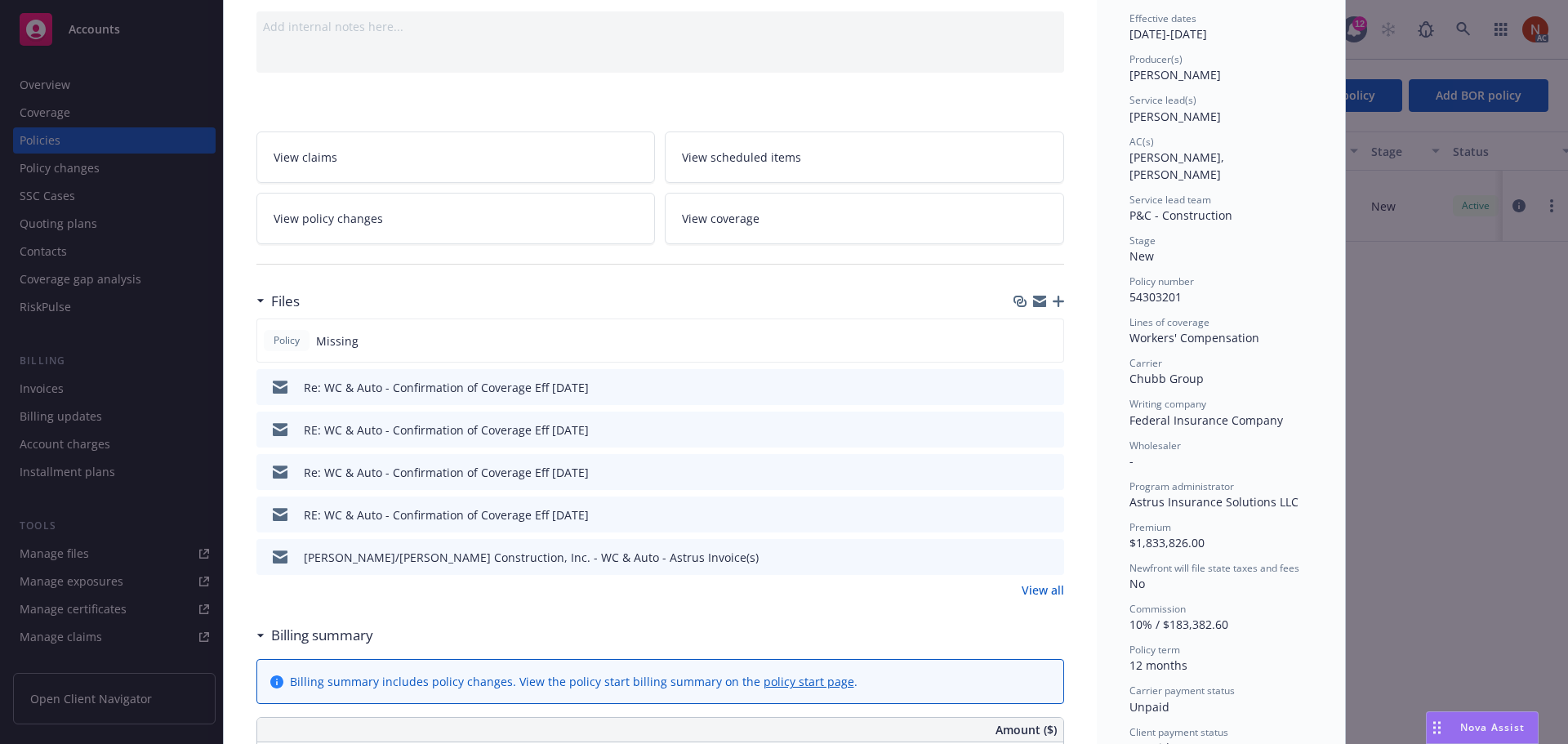
click at [1039, 590] on link "View all" at bounding box center [1043, 590] width 43 height 17
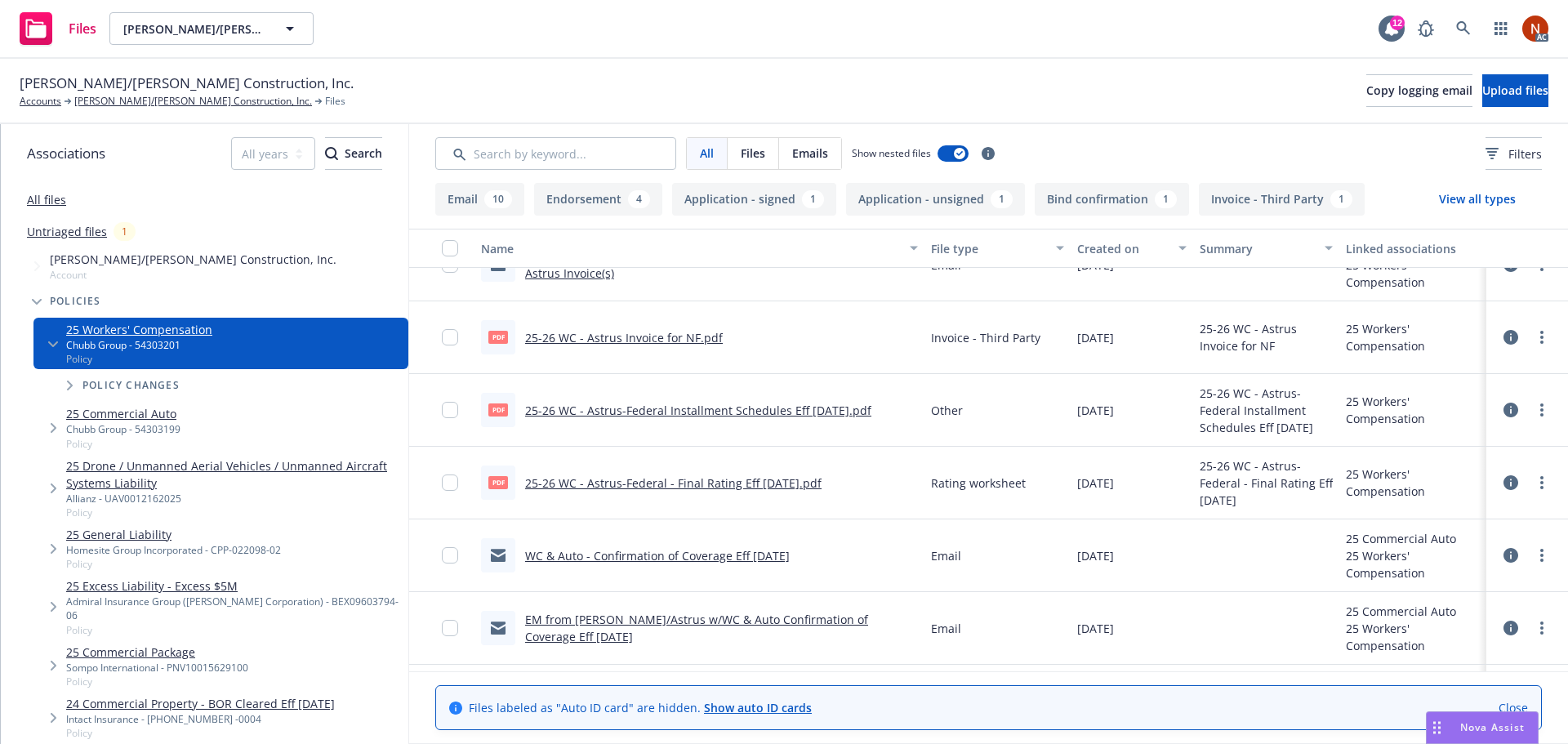
scroll to position [409, 0]
